Goal: Information Seeking & Learning: Check status

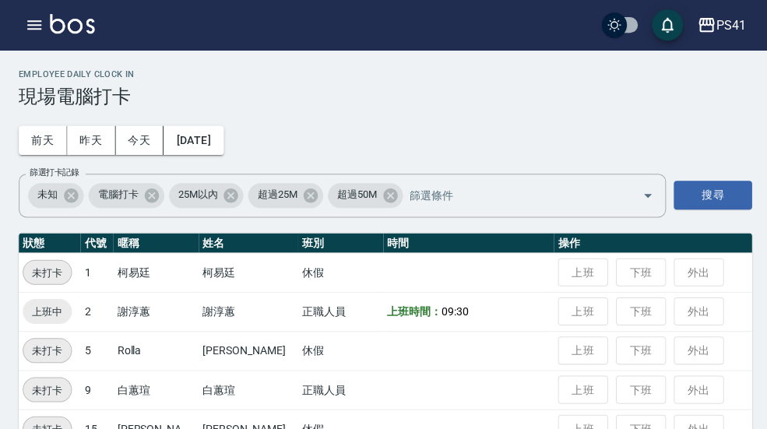
click at [47, 22] on button "button" at bounding box center [34, 24] width 31 height 31
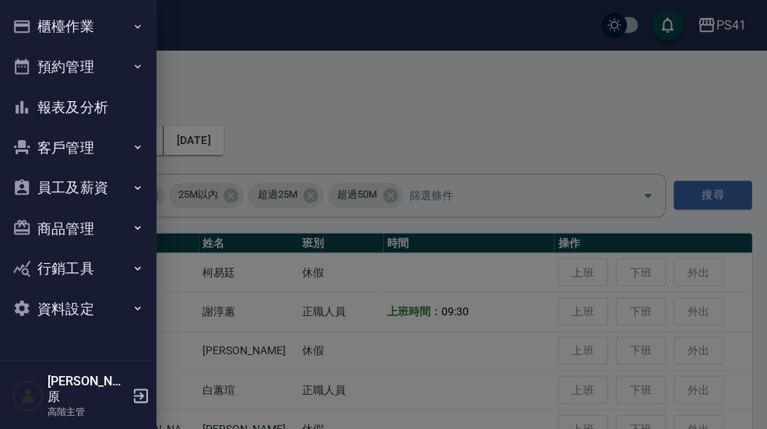
click at [108, 105] on button "報表及分析" at bounding box center [77, 106] width 143 height 40
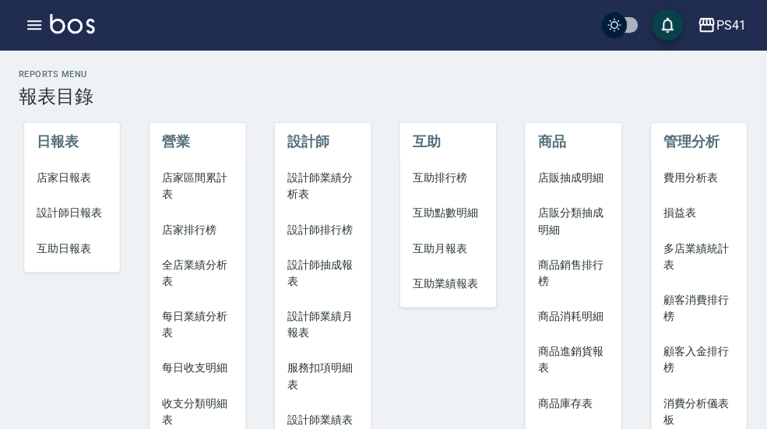
click at [92, 181] on span "店家日報表" at bounding box center [72, 177] width 71 height 16
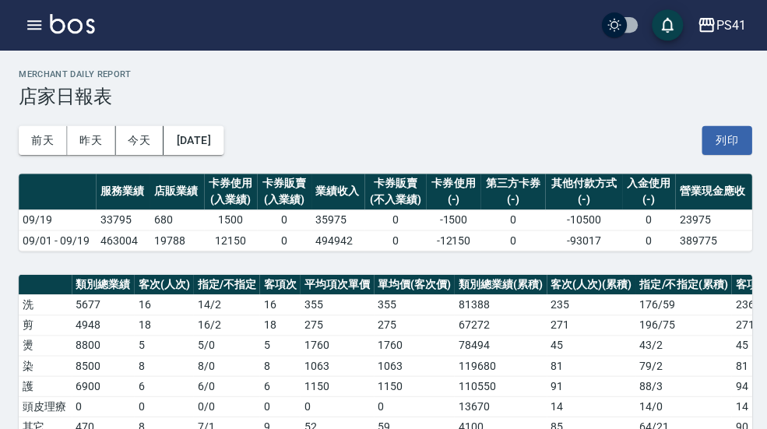
click at [728, 20] on div "PS41" at bounding box center [727, 25] width 30 height 19
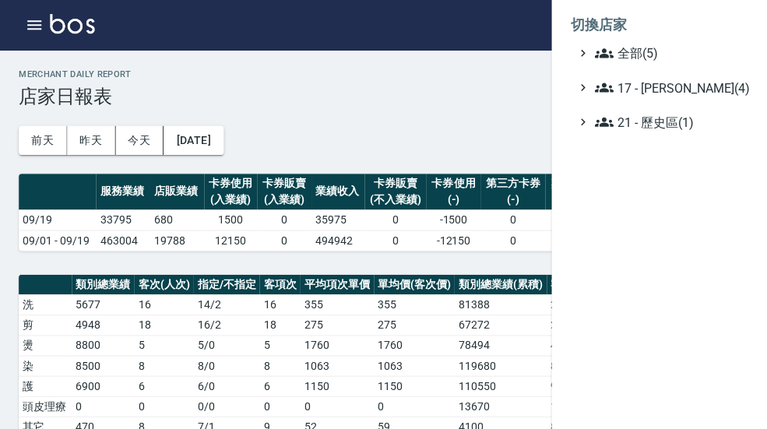
click at [676, 44] on span "全部(5)" at bounding box center [667, 53] width 150 height 19
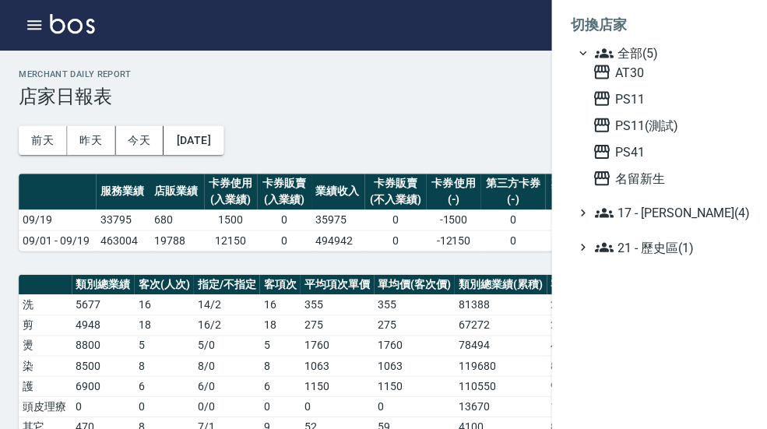
click at [655, 96] on span "PS11" at bounding box center [665, 98] width 153 height 19
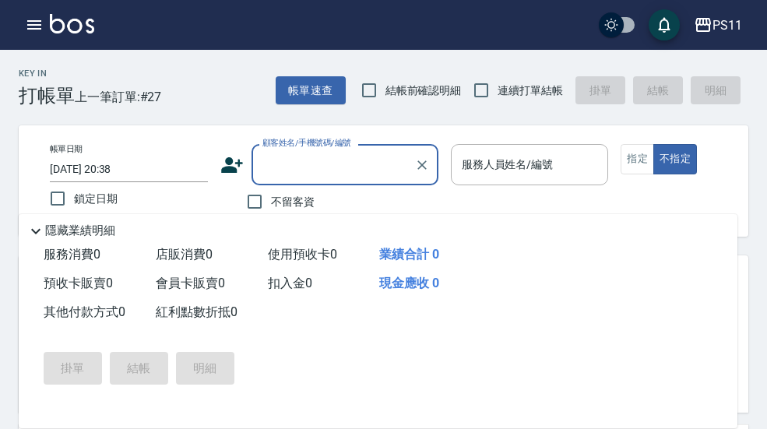
click at [40, 35] on button "button" at bounding box center [34, 24] width 31 height 31
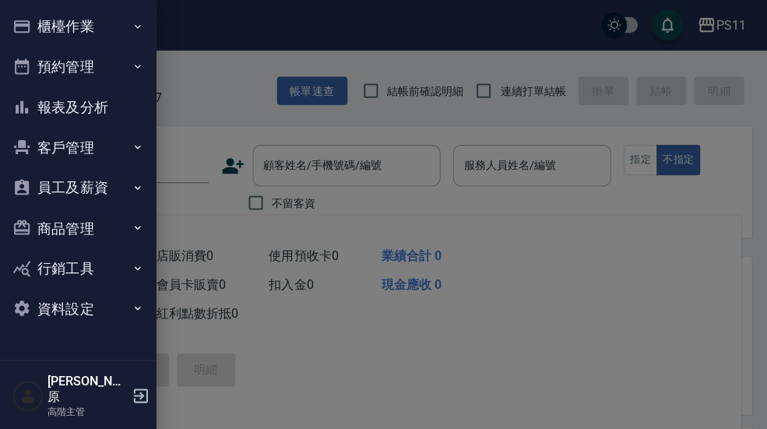
click at [125, 30] on button "櫃檯作業" at bounding box center [77, 26] width 143 height 40
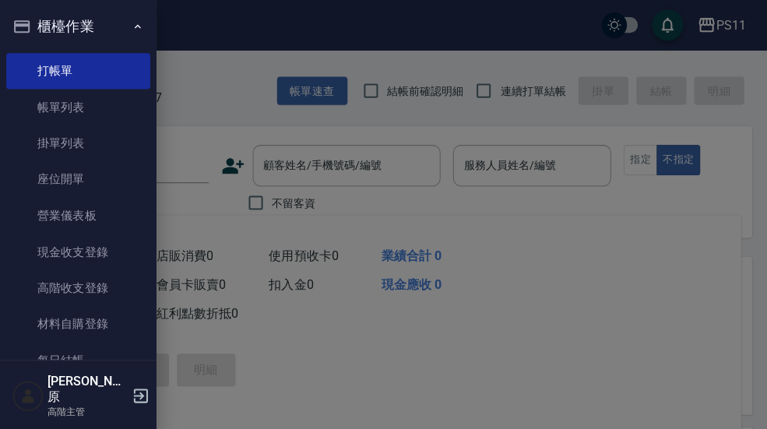
click at [139, 54] on link "打帳單" at bounding box center [77, 71] width 143 height 36
click at [136, 51] on ul "打帳單 帳單列表 掛單列表 座位開單 營業儀表板 現金收支登錄 高階收支登錄 材料自購登錄 每日結帳 排班表 現場電腦打卡 掃碼打卡" at bounding box center [77, 269] width 143 height 444
click at [100, 37] on button "櫃檯作業" at bounding box center [77, 26] width 143 height 40
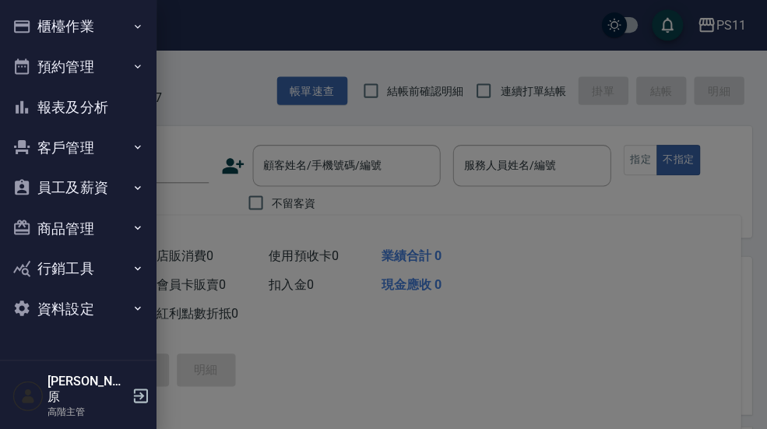
click at [121, 110] on button "報表及分析" at bounding box center [77, 106] width 143 height 40
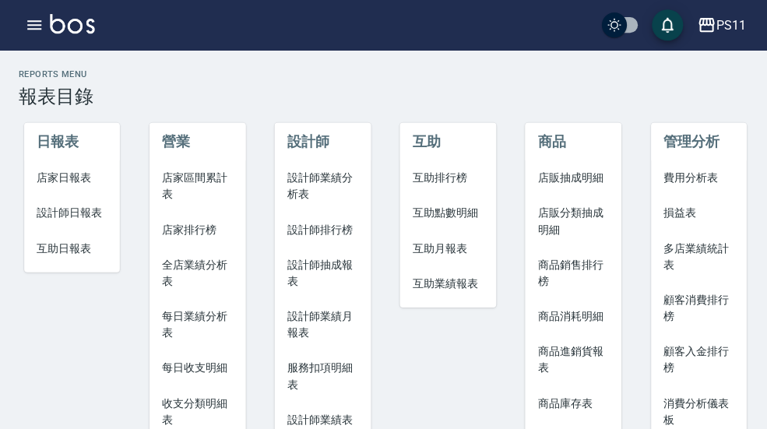
click at [95, 180] on span "店家日報表" at bounding box center [72, 177] width 71 height 16
